Goal: Task Accomplishment & Management: Use online tool/utility

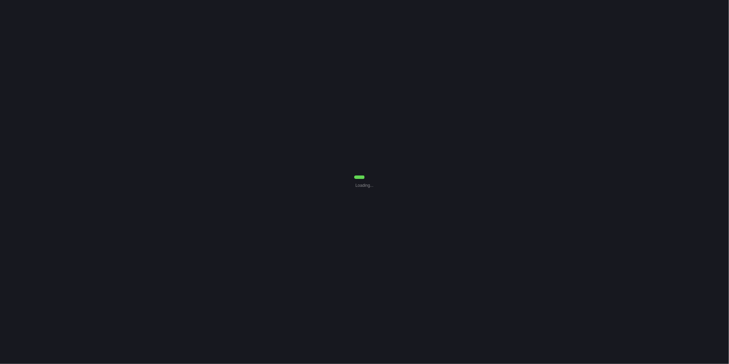
select select "0"
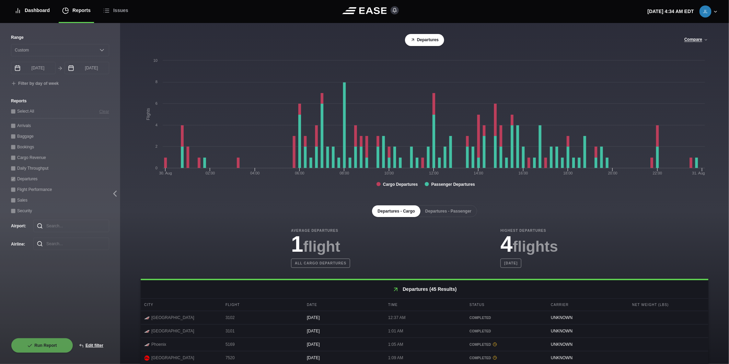
click at [34, 14] on div "Dashboard" at bounding box center [31, 10] width 35 height 23
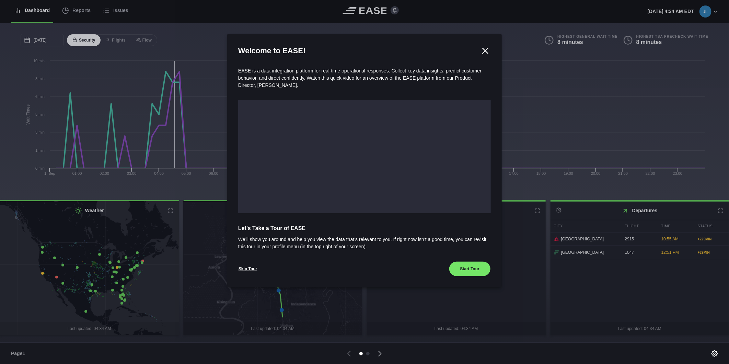
drag, startPoint x: 482, startPoint y: 48, endPoint x: 220, endPoint y: 22, distance: 263.2
click at [482, 48] on icon at bounding box center [485, 51] width 10 height 10
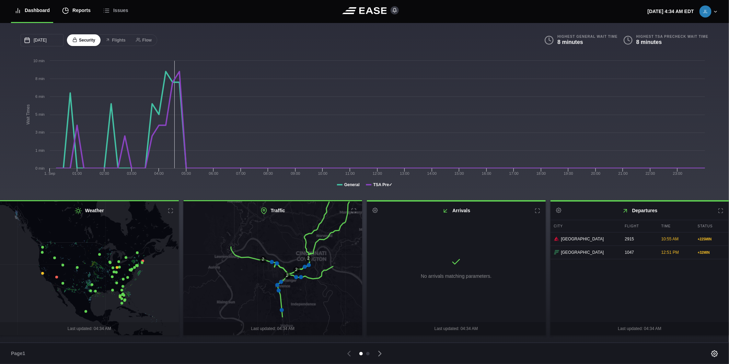
click at [77, 7] on div "Reports" at bounding box center [76, 10] width 28 height 23
select select "7"
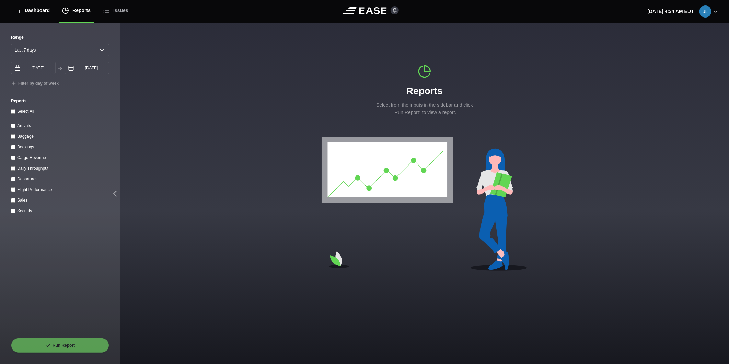
click at [44, 11] on div "Dashboard" at bounding box center [31, 10] width 35 height 23
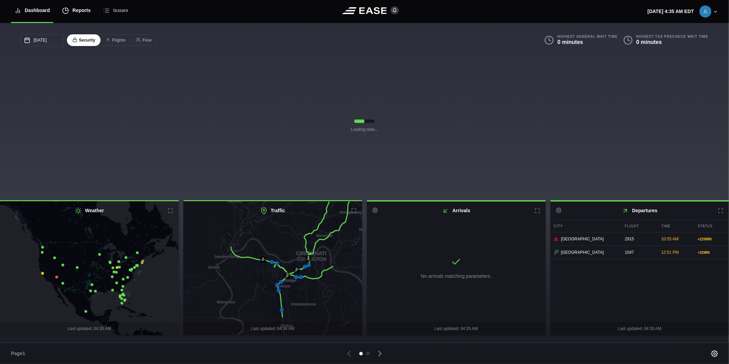
click at [79, 9] on div "Reports" at bounding box center [76, 10] width 28 height 23
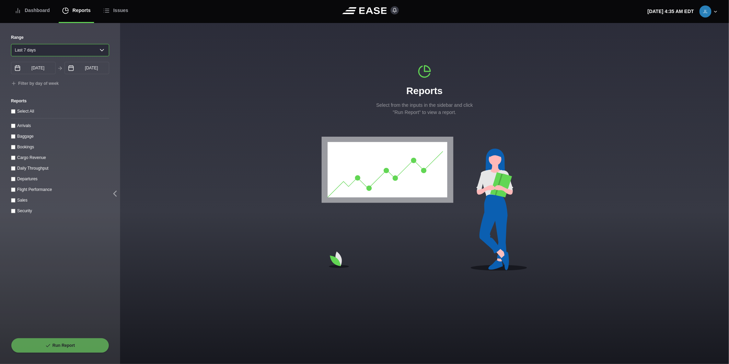
click at [55, 47] on select "[DATE] Last 7 days Last 14 days Last 30 days Last 6 weeks" at bounding box center [60, 50] width 98 height 12
select select "30"
click at [11, 44] on select "[DATE] Last 7 days Last 14 days Last 30 days Last 6 weeks" at bounding box center [60, 50] width 98 height 12
type input "[DATE]"
click at [13, 169] on throughput "Daily Throughput" at bounding box center [13, 168] width 4 height 4
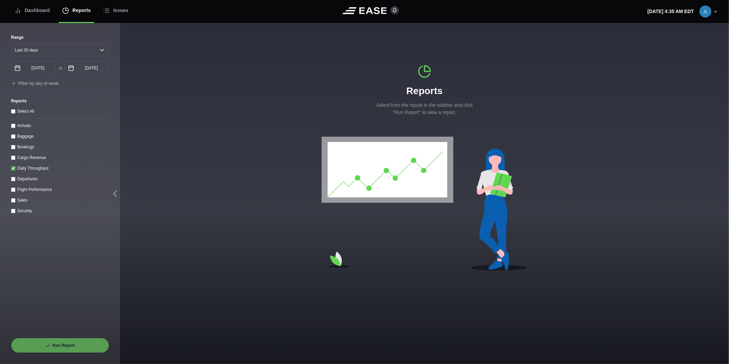
checkbox throughput "true"
click at [72, 345] on button "Run Report" at bounding box center [60, 345] width 98 height 15
select select "30"
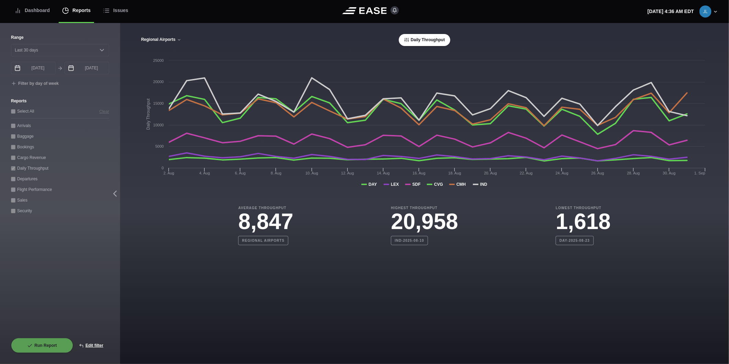
click at [170, 39] on button "Regional Airports" at bounding box center [161, 39] width 41 height 5
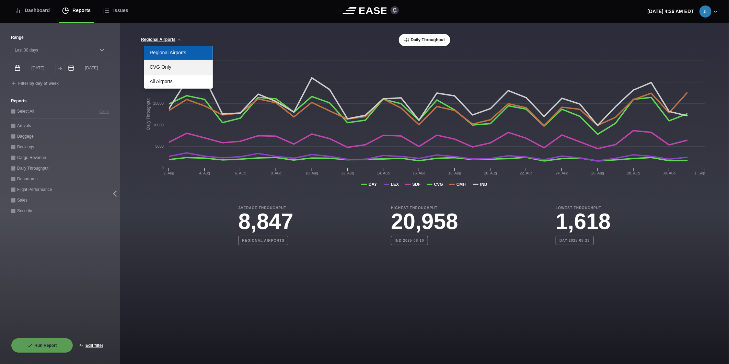
click at [170, 66] on link "CVG Only" at bounding box center [178, 67] width 69 height 14
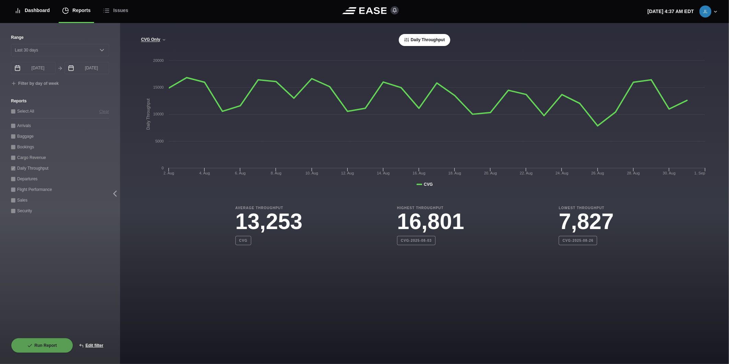
click at [40, 11] on div "Dashboard" at bounding box center [31, 10] width 35 height 23
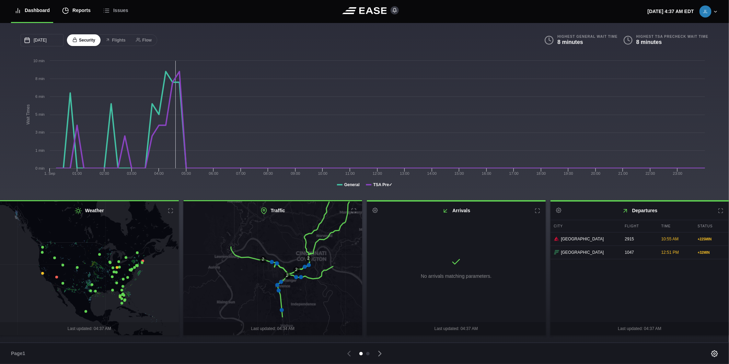
click at [76, 10] on div "Reports" at bounding box center [76, 10] width 28 height 23
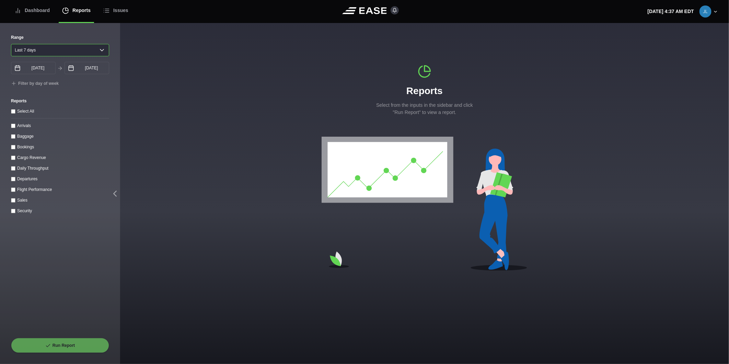
click at [81, 51] on select "[DATE] Last 7 days Last 14 days Last 30 days Last 6 weeks" at bounding box center [60, 50] width 98 height 12
select select "1"
click at [11, 44] on select "[DATE] Last 7 days Last 14 days Last 30 days Last 6 weeks" at bounding box center [60, 50] width 98 height 12
type input "[DATE]"
click at [71, 46] on select "[DATE] Last 7 days Last 14 days Last 30 days Last 6 weeks" at bounding box center [60, 50] width 98 height 12
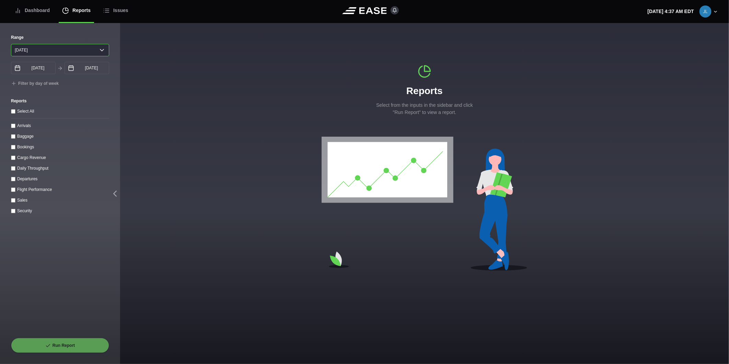
click at [11, 44] on select "[DATE] Last 7 days Last 14 days Last 30 days Last 6 weeks" at bounding box center [60, 50] width 98 height 12
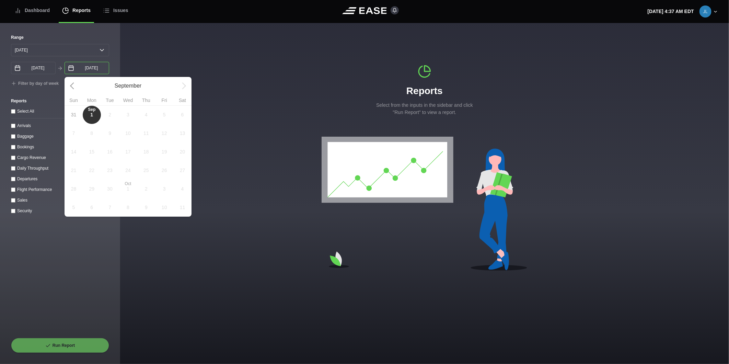
click at [80, 72] on input "[DATE]" at bounding box center [87, 68] width 45 height 12
click at [76, 117] on span "31" at bounding box center [73, 114] width 5 height 7
type input "[DATE]"
select select "0"
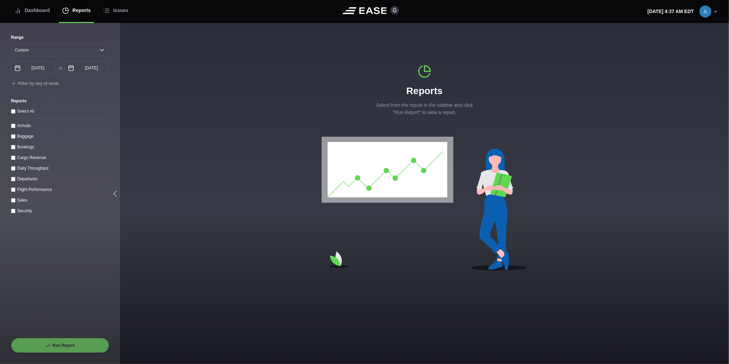
click at [24, 128] on label "Arrivals" at bounding box center [24, 125] width 14 height 5
click at [15, 128] on input "Arrivals" at bounding box center [13, 126] width 4 height 4
checkbox input "true"
click at [53, 339] on button "Run Report" at bounding box center [60, 345] width 98 height 15
select select "0"
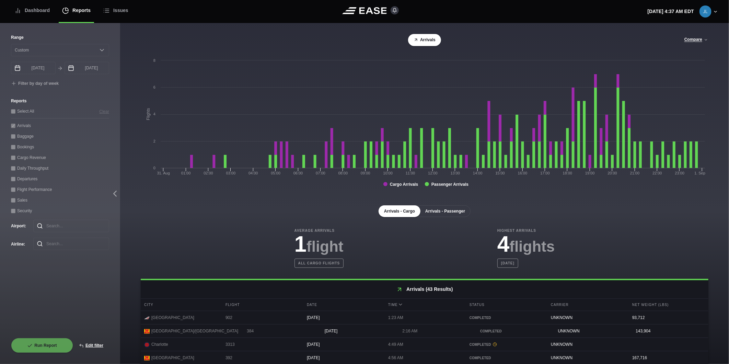
click at [449, 211] on button "Arrivals - Passenger" at bounding box center [445, 211] width 51 height 12
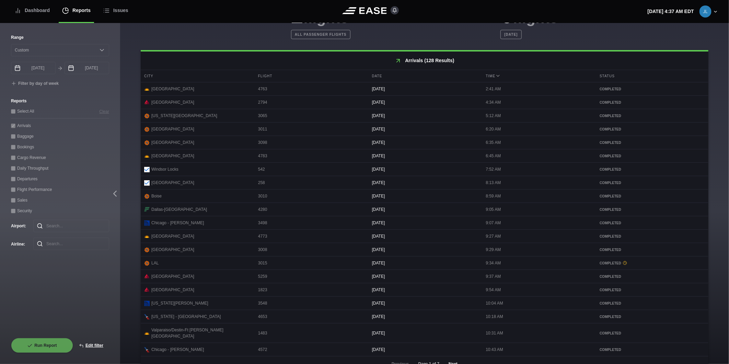
scroll to position [241, 0]
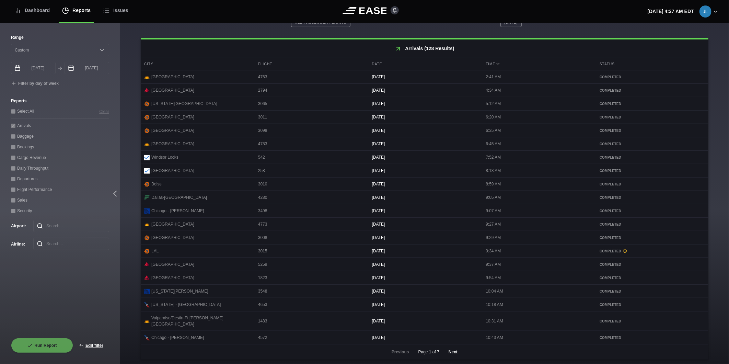
click at [454, 351] on button "Next" at bounding box center [453, 351] width 21 height 15
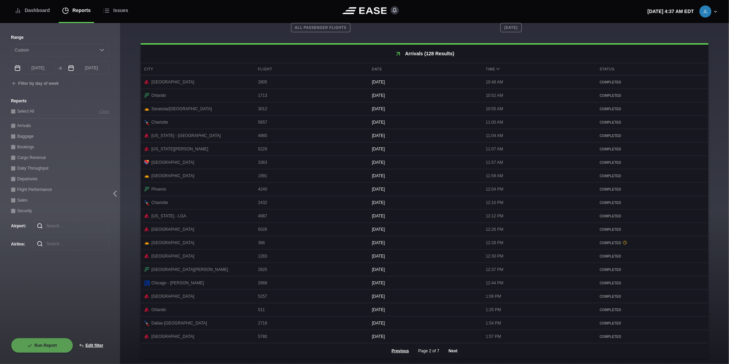
click at [453, 351] on button "Next" at bounding box center [453, 350] width 21 height 15
click at [448, 349] on button "Next" at bounding box center [453, 350] width 21 height 15
click at [451, 352] on button "Next" at bounding box center [453, 350] width 21 height 15
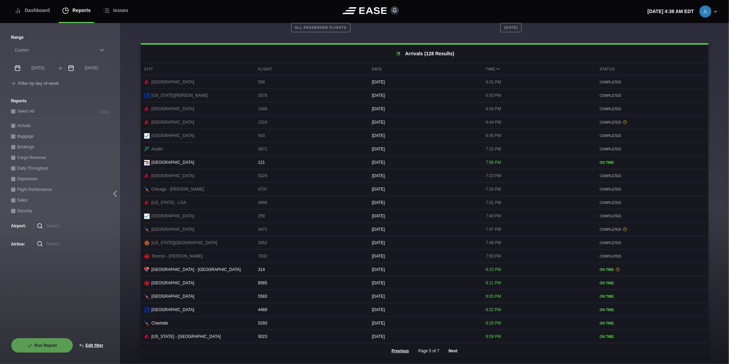
click at [455, 349] on button "Next" at bounding box center [453, 350] width 21 height 15
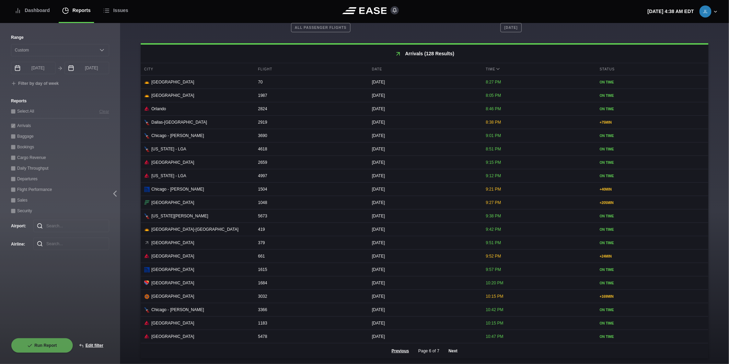
scroll to position [240, 0]
click at [448, 351] on button "Next" at bounding box center [453, 350] width 21 height 15
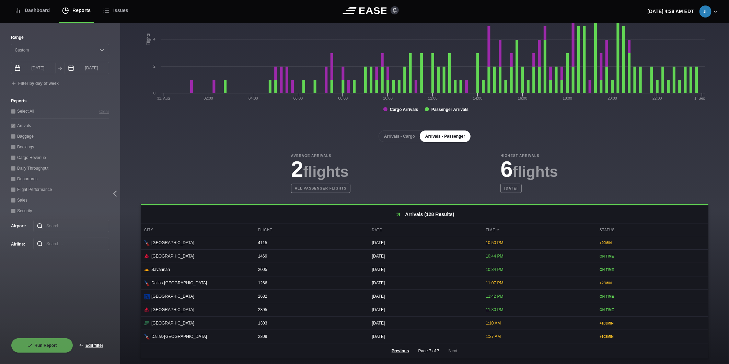
scroll to position [78, 0]
click at [48, 15] on div "Dashboard" at bounding box center [31, 10] width 35 height 23
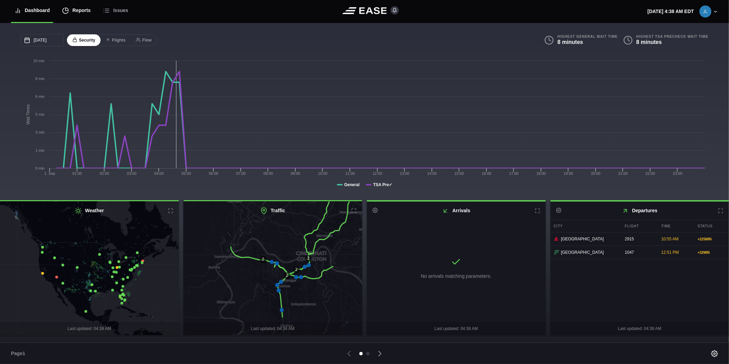
click at [76, 10] on div "Reports" at bounding box center [76, 10] width 28 height 23
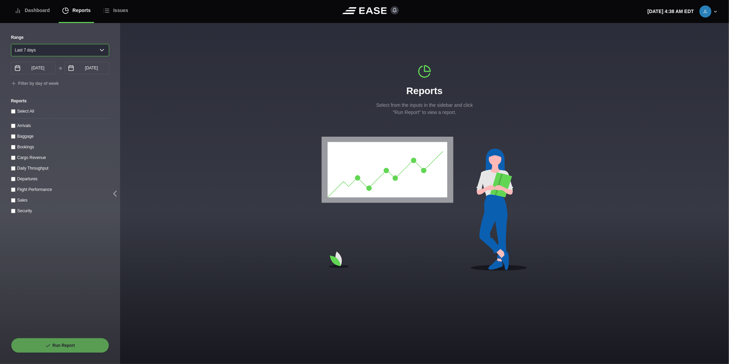
click at [54, 46] on select "[DATE] Last 7 days Last 14 days Last 30 days Last 6 weeks" at bounding box center [60, 50] width 98 height 12
select select "1"
click at [11, 44] on select "[DATE] Last 7 days Last 14 days Last 30 days Last 6 weeks" at bounding box center [60, 50] width 98 height 12
type input "[DATE]"
click at [13, 179] on input "Departures" at bounding box center [13, 179] width 4 height 4
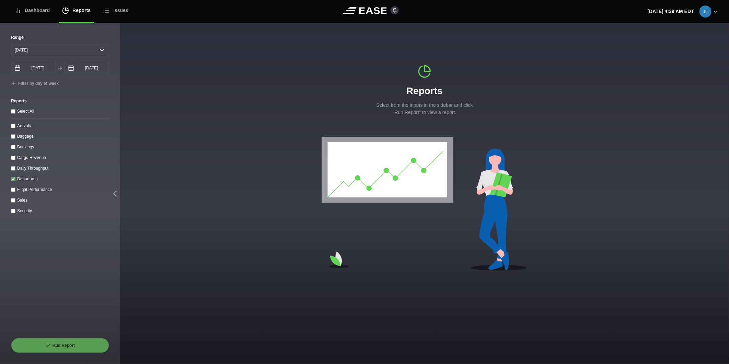
checkbox input "true"
click at [62, 344] on button "Run Report" at bounding box center [60, 345] width 98 height 15
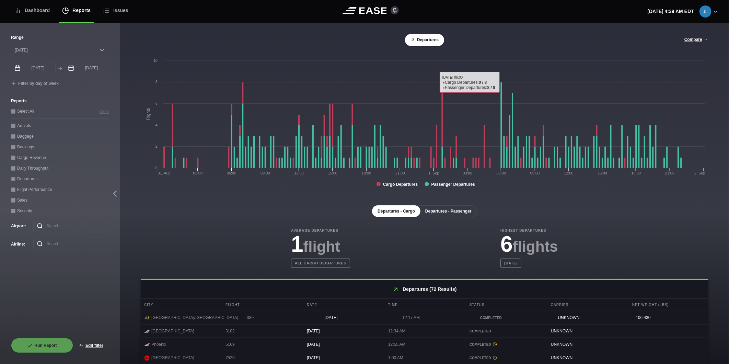
click at [453, 211] on button "Departures - Passenger" at bounding box center [448, 211] width 57 height 12
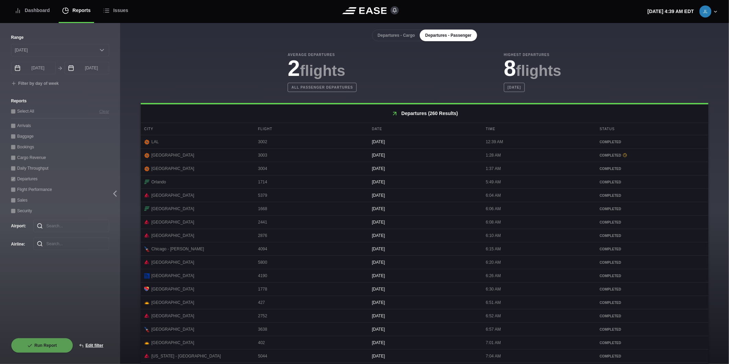
scroll to position [50, 0]
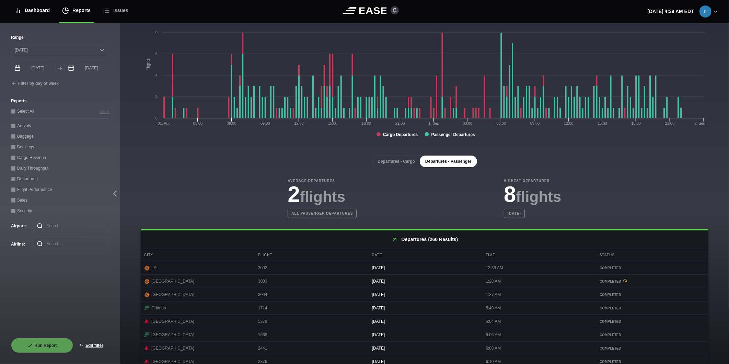
click at [38, 11] on div "Dashboard" at bounding box center [31, 10] width 35 height 23
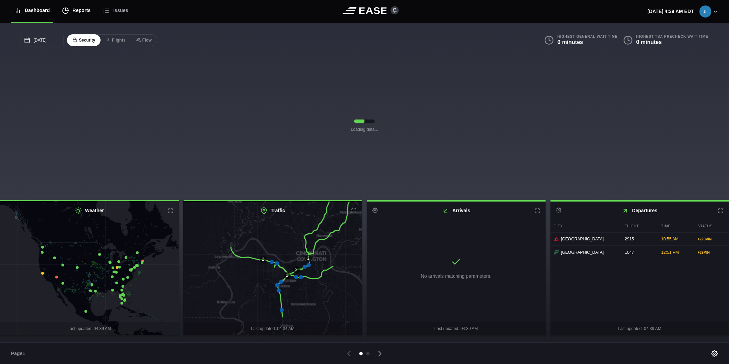
click at [76, 11] on div "Reports" at bounding box center [76, 10] width 28 height 23
select select "7"
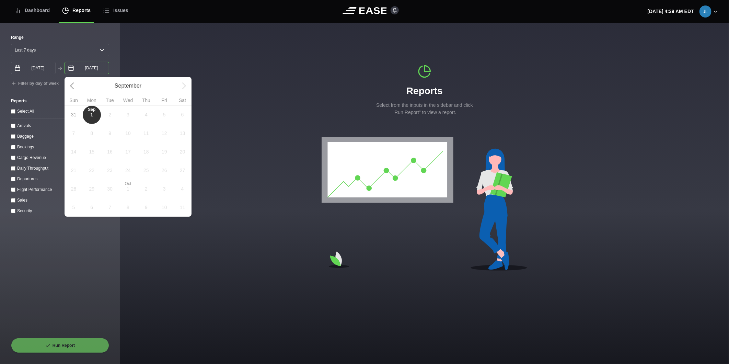
click at [79, 70] on input "[DATE]" at bounding box center [87, 68] width 45 height 12
click at [77, 118] on span "31" at bounding box center [74, 114] width 18 height 19
type input "[DATE]"
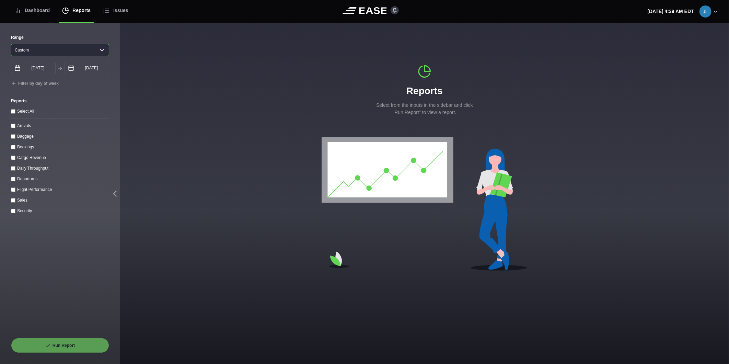
click at [41, 49] on select "[DATE] Last 7 days Last 14 days Last 30 days Last 6 weeks Custom" at bounding box center [60, 50] width 98 height 12
select select "1"
click at [11, 44] on select "[DATE] Last 7 days Last 14 days Last 30 days Last 6 weeks Custom" at bounding box center [60, 50] width 98 height 12
type input "[DATE]"
click at [77, 69] on input "[DATE]" at bounding box center [87, 68] width 45 height 12
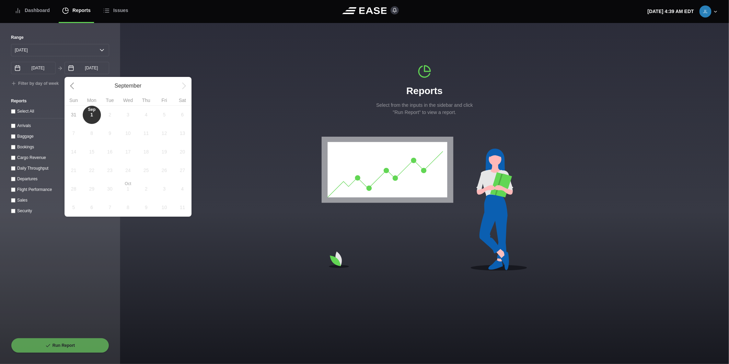
click at [78, 114] on span "31" at bounding box center [74, 114] width 18 height 19
type input "[DATE]"
select select "0"
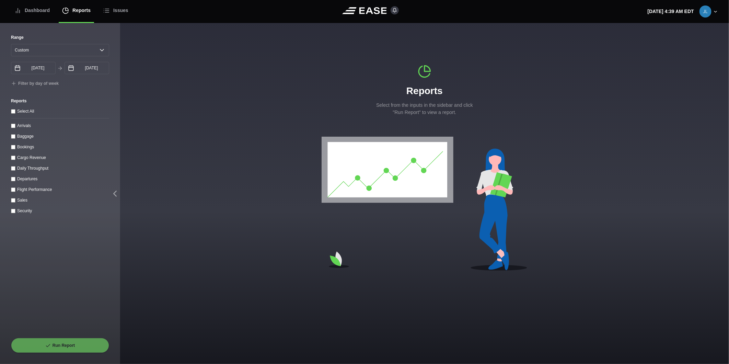
click at [14, 181] on input "Departures" at bounding box center [13, 179] width 4 height 4
checkbox input "true"
click at [64, 342] on button "Run Report" at bounding box center [60, 345] width 98 height 15
select select "0"
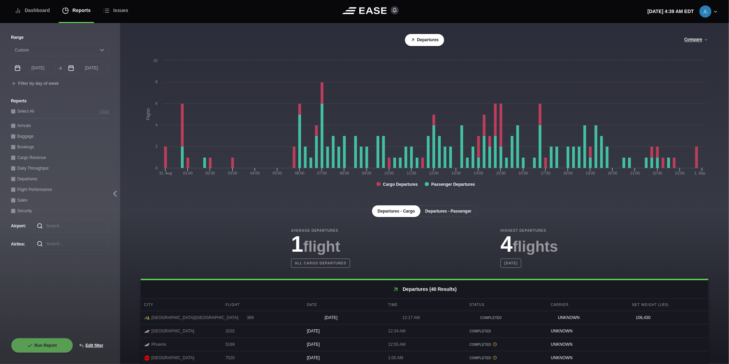
click at [436, 210] on button "Departures - Passenger" at bounding box center [448, 211] width 57 height 12
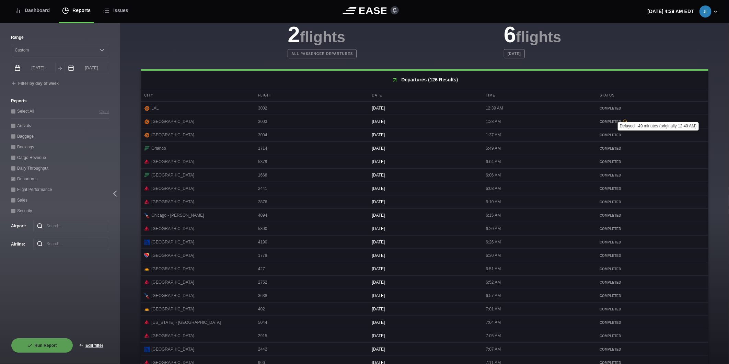
scroll to position [241, 0]
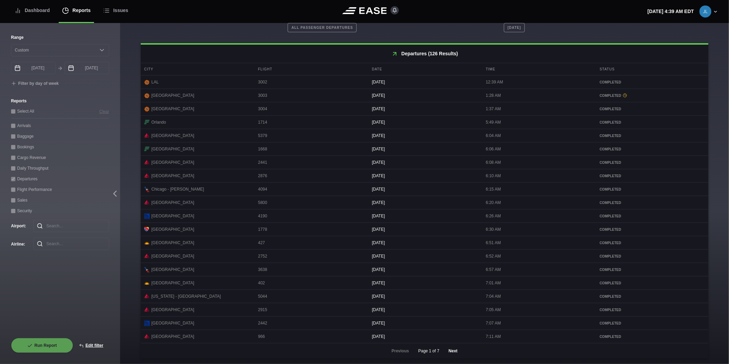
click at [454, 350] on button "Next" at bounding box center [453, 350] width 21 height 15
click at [451, 349] on button "Next" at bounding box center [453, 350] width 21 height 15
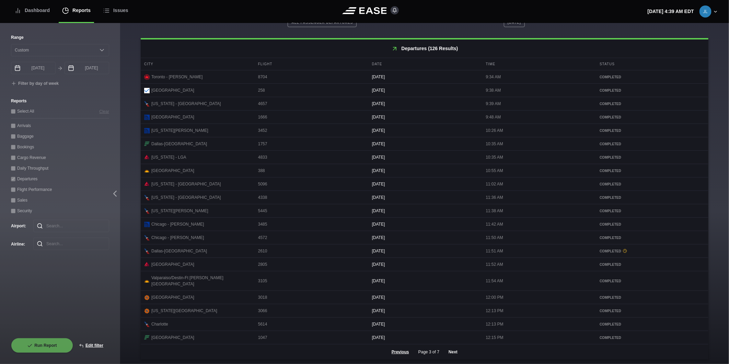
click at [449, 351] on button "Next" at bounding box center [453, 351] width 21 height 15
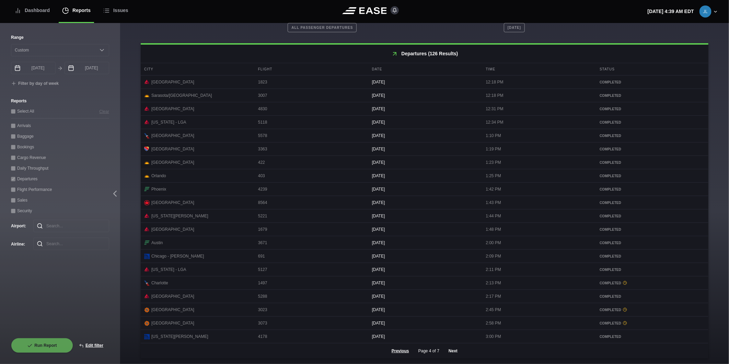
click at [452, 350] on button "Next" at bounding box center [453, 350] width 21 height 15
click at [453, 353] on button "Next" at bounding box center [453, 350] width 21 height 15
click at [454, 350] on button "Next" at bounding box center [453, 350] width 21 height 15
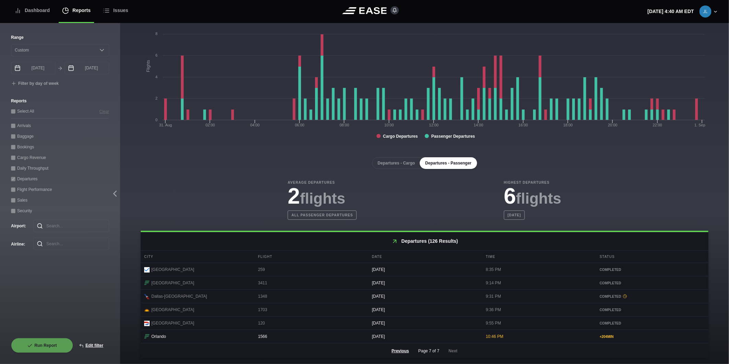
scroll to position [51, 0]
